Goal: Navigation & Orientation: Find specific page/section

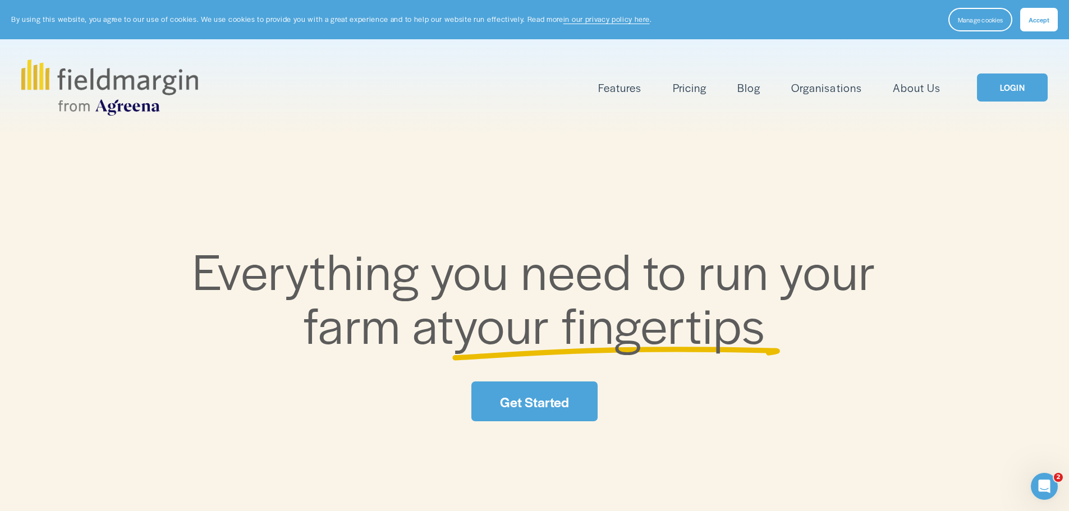
click at [558, 407] on link "Get Started" at bounding box center [535, 402] width 126 height 40
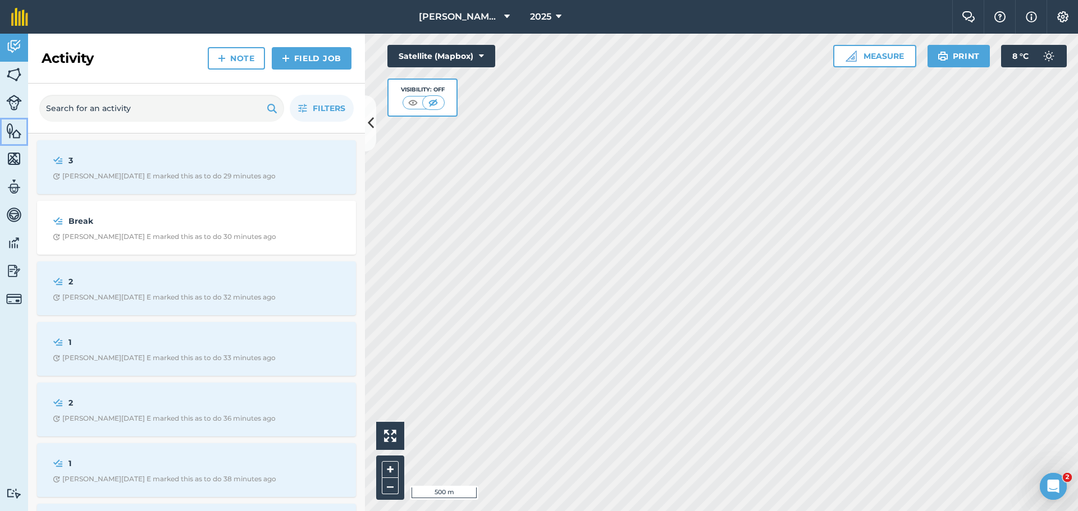
click at [17, 131] on img at bounding box center [14, 130] width 16 height 17
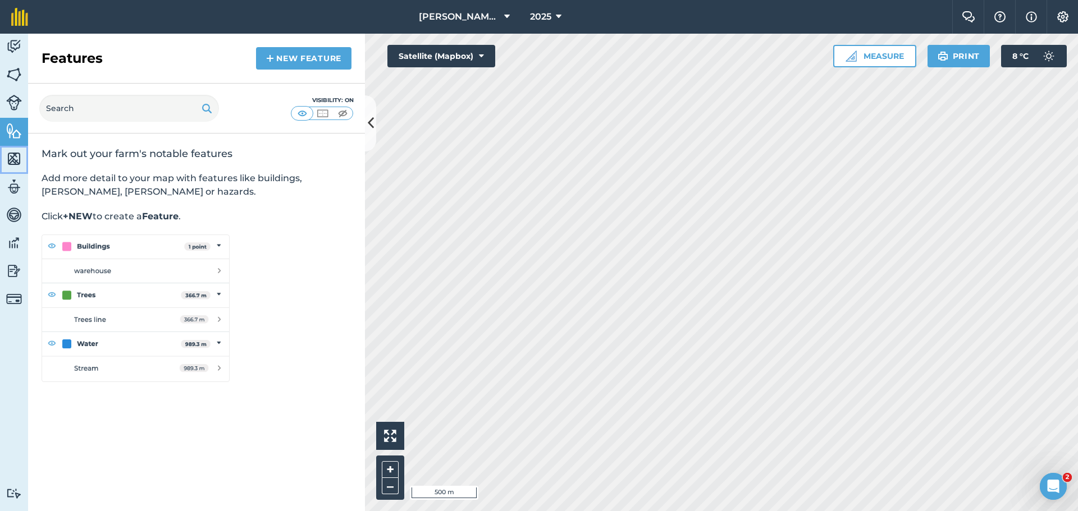
click at [17, 166] on img at bounding box center [14, 158] width 16 height 17
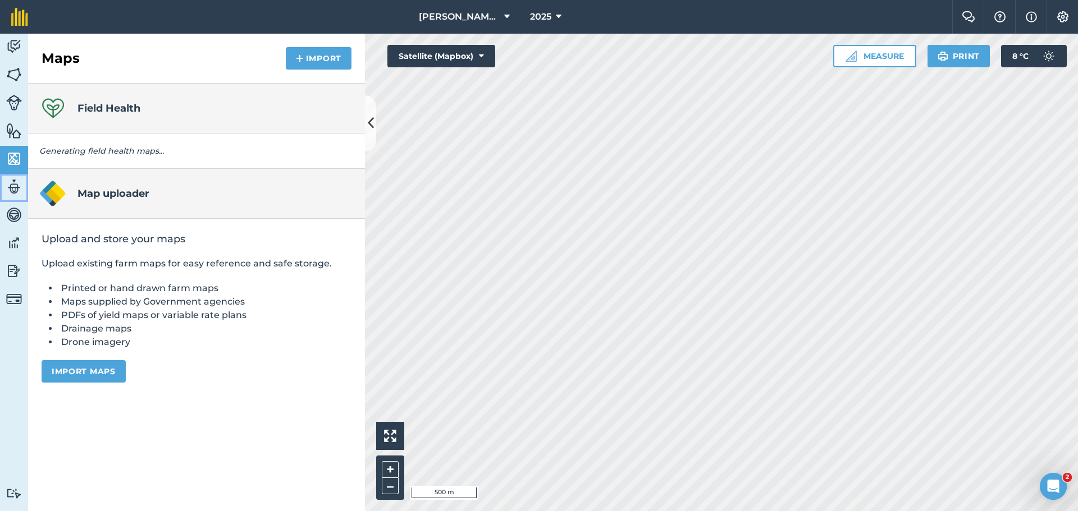
click at [19, 190] on img at bounding box center [14, 186] width 16 height 17
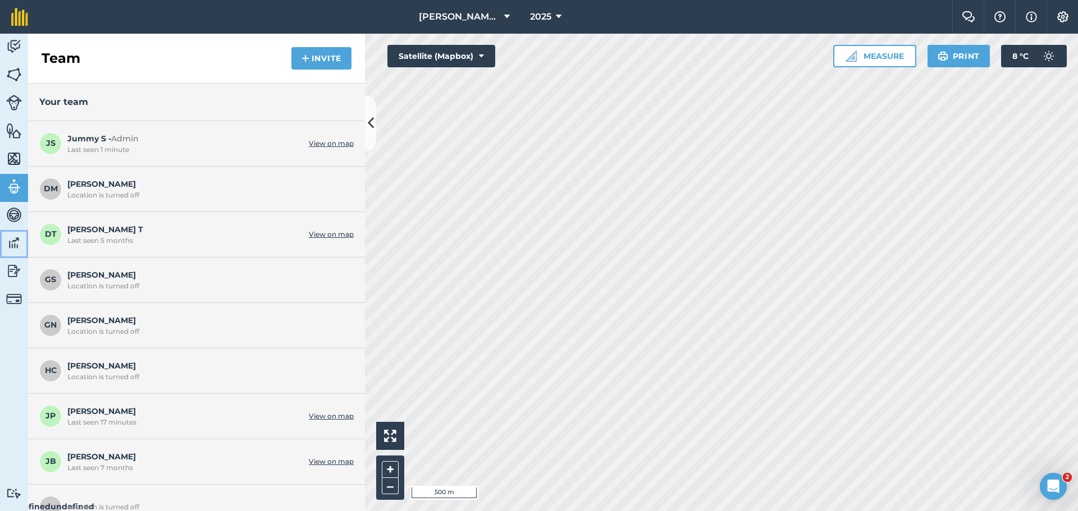
click at [22, 249] on link "Data" at bounding box center [14, 244] width 28 height 28
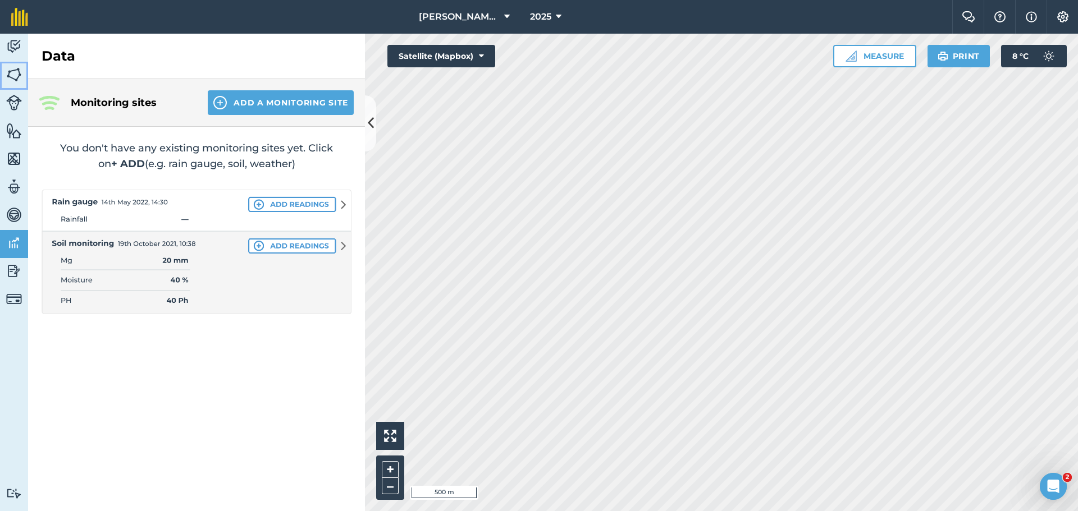
click at [15, 73] on img at bounding box center [14, 74] width 16 height 17
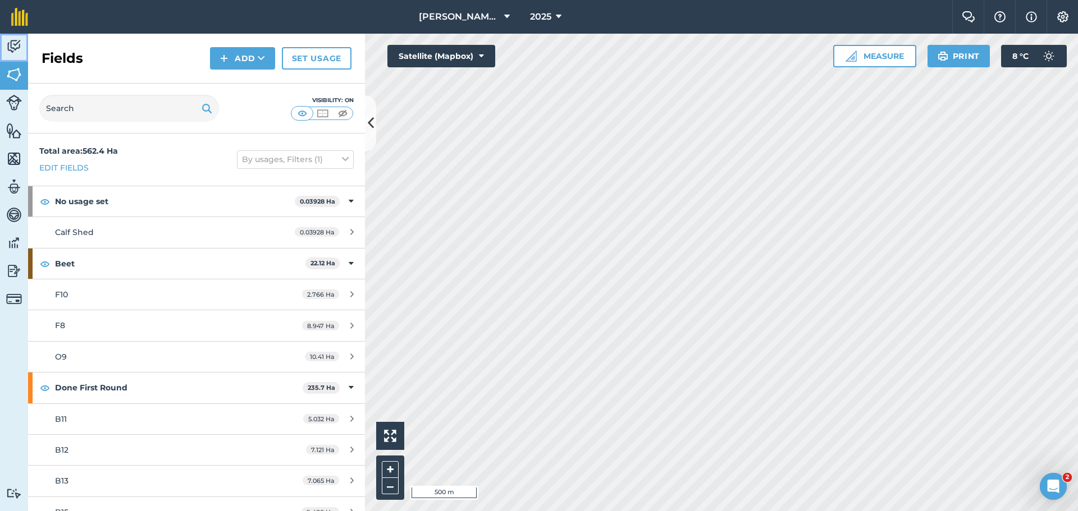
click at [17, 51] on img at bounding box center [14, 46] width 16 height 17
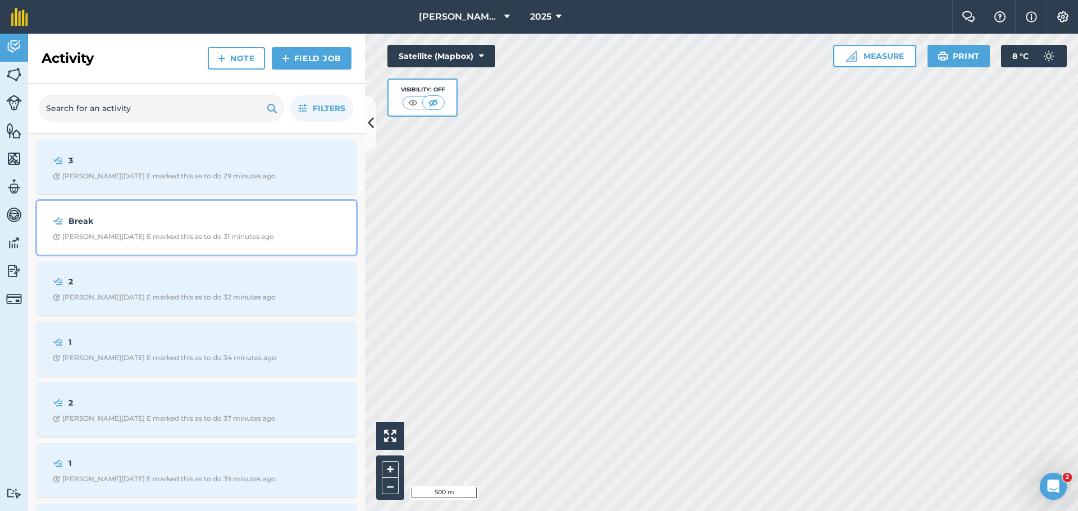
click at [163, 220] on strong "Break" at bounding box center [157, 221] width 178 height 12
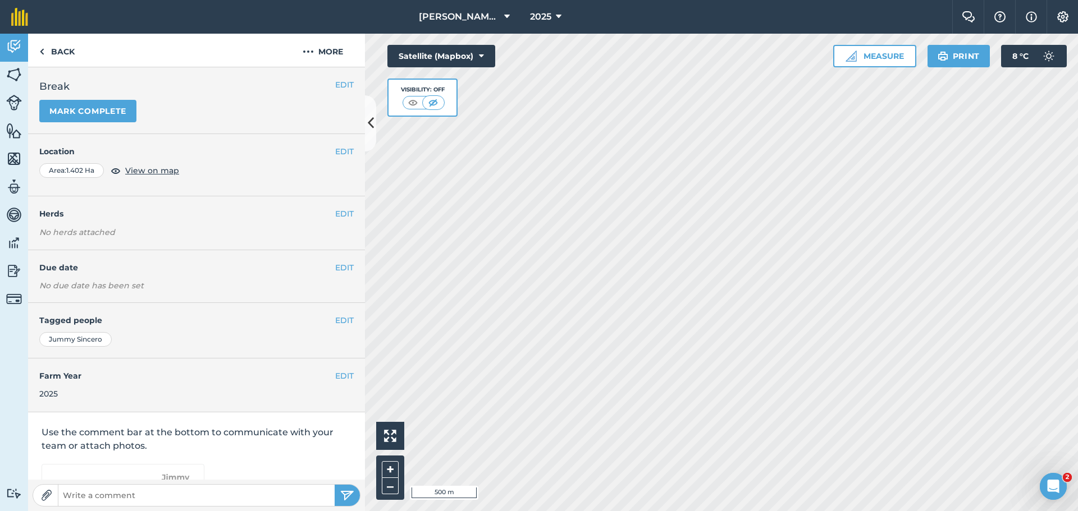
click at [400, 14] on nav "Burnside Farm 2025" at bounding box center [495, 17] width 913 height 34
